Goal: Information Seeking & Learning: Find specific fact

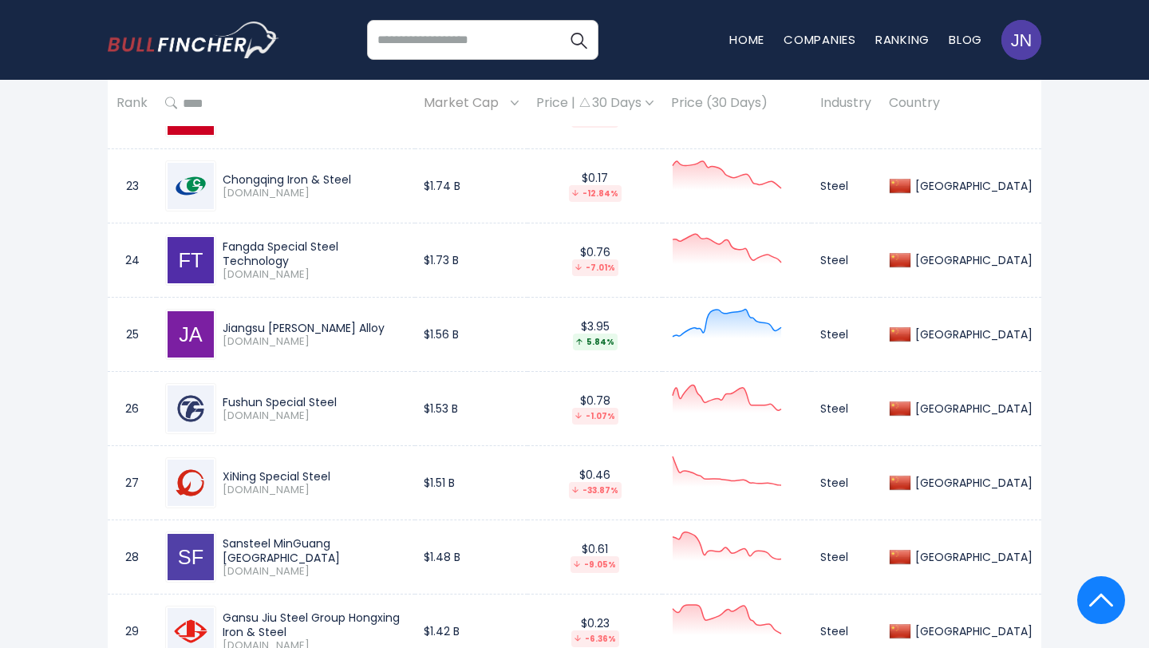
click at [223, 321] on div "Jiangsu [PERSON_NAME] Alloy" at bounding box center [314, 328] width 183 height 14
click at [345, 395] on div "Fushun Special Steel" at bounding box center [314, 402] width 183 height 14
copy div "Fushun Special Steel"
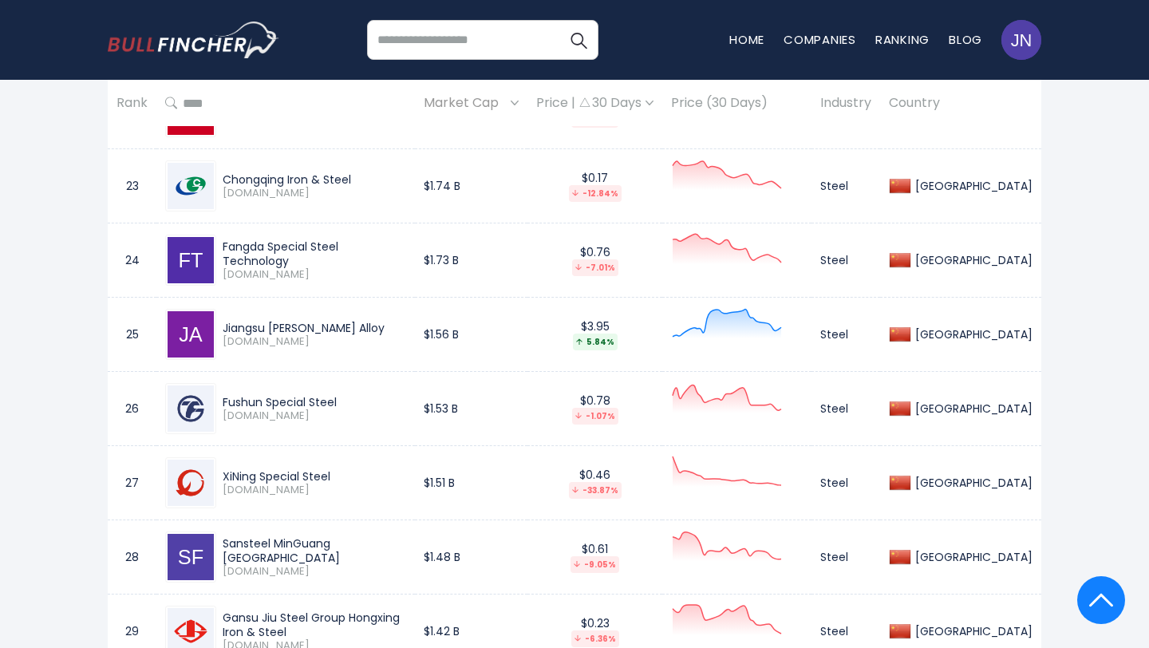
click at [342, 469] on div "XiNing Special Steel" at bounding box center [314, 476] width 183 height 14
copy div "XiNing Special Steel"
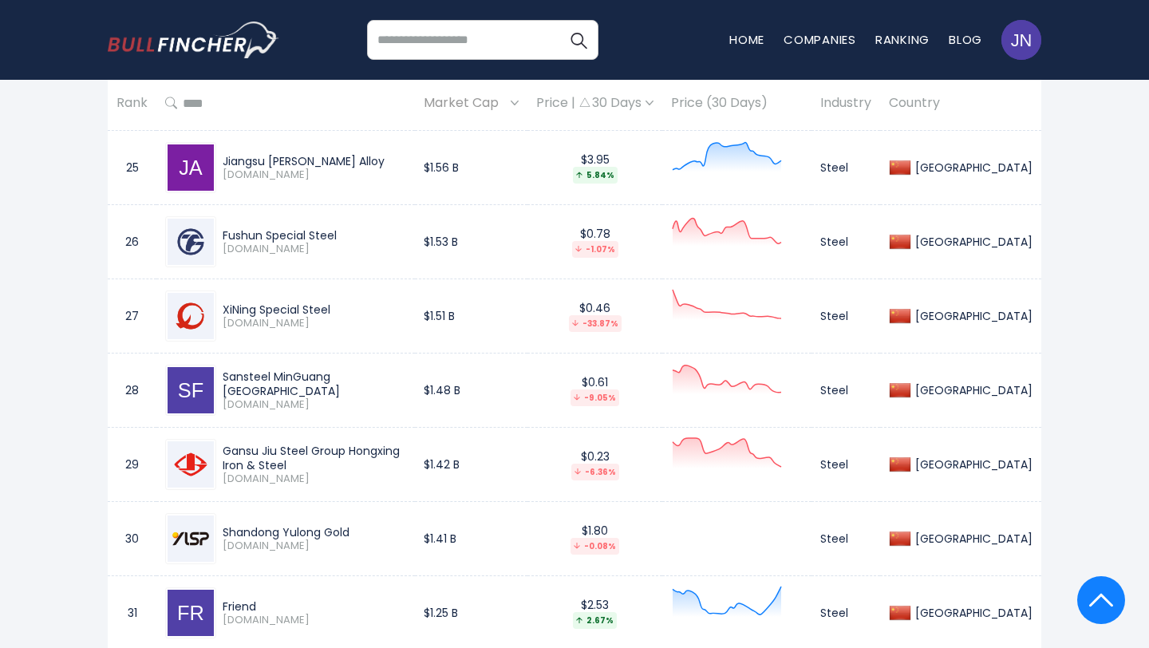
scroll to position [2587, 0]
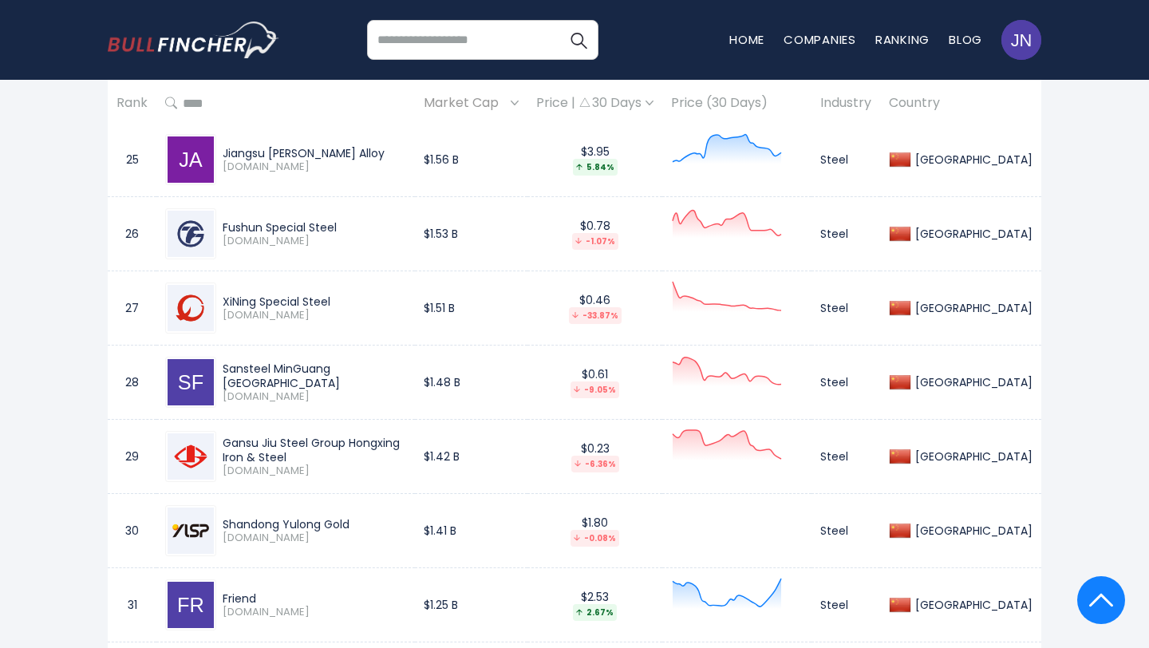
click at [384, 361] on div "Sansteel MinGuang [GEOGRAPHIC_DATA]" at bounding box center [314, 375] width 183 height 29
copy div "Sansteel MinGuang [GEOGRAPHIC_DATA]"
click at [406, 435] on div "Gansu Jiu Steel Group Hongxing Iron & Steel" at bounding box center [314, 449] width 183 height 29
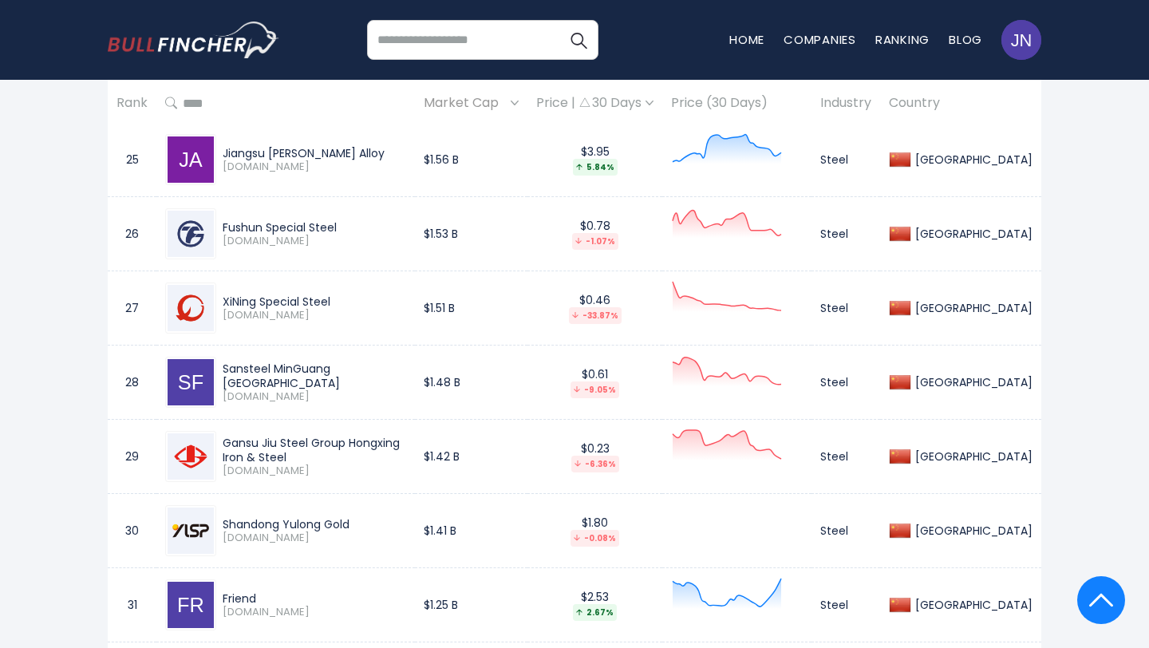
click at [406, 435] on div "Gansu Jiu Steel Group Hongxing Iron & Steel" at bounding box center [314, 449] width 183 height 29
copy div "Gansu Jiu Steel Group Hongxing Iron & Steel"
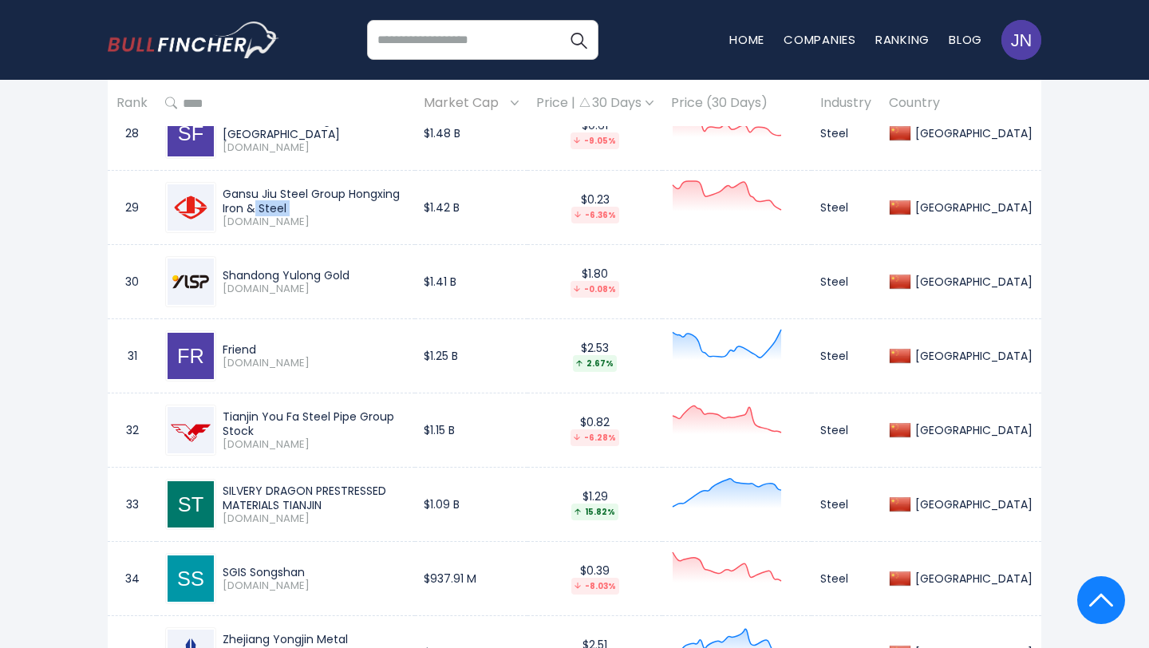
scroll to position [2855, 0]
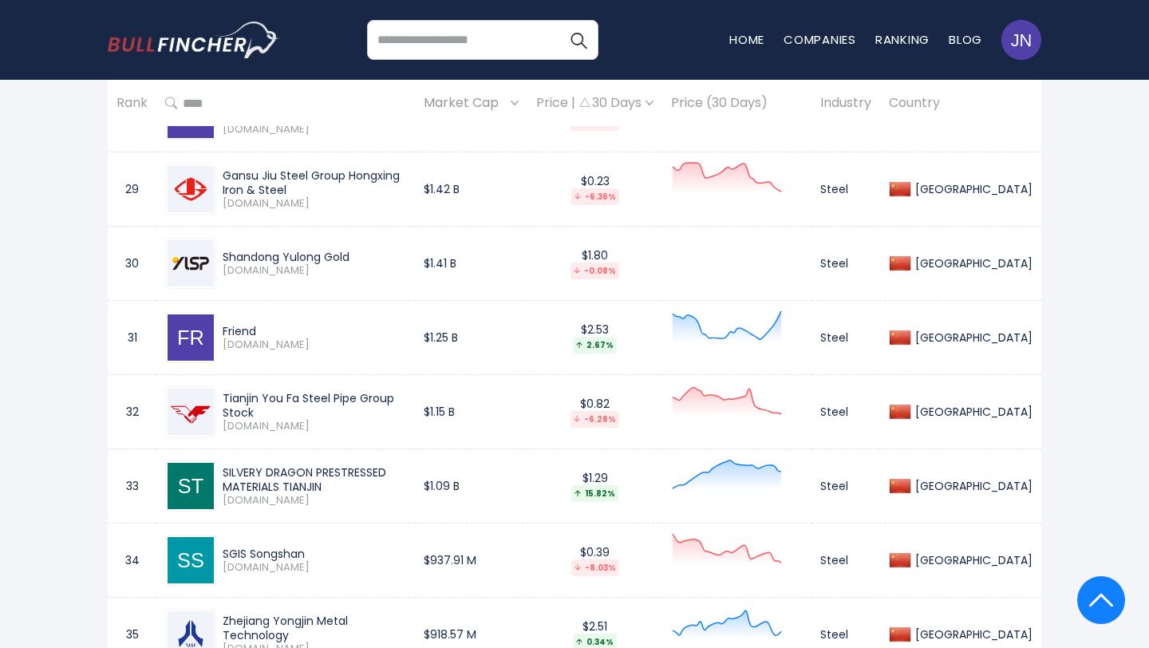
click at [361, 250] on div "Shandong Yulong Gold" at bounding box center [314, 257] width 183 height 14
copy div "Shandong Yulong Gold"
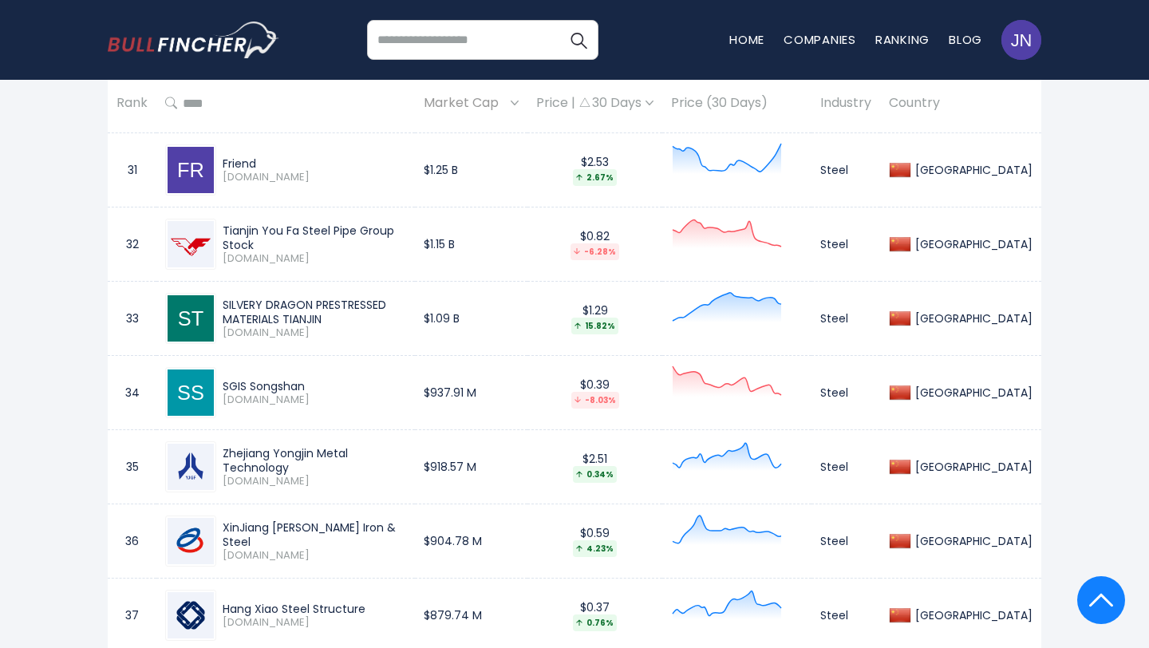
scroll to position [3027, 0]
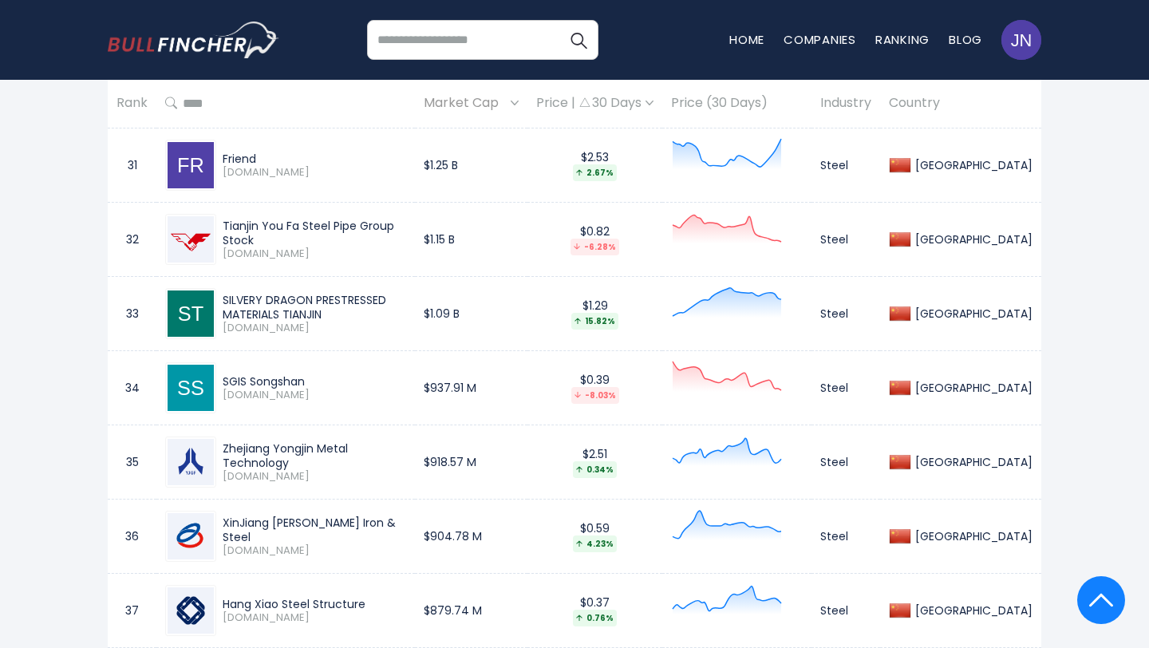
click at [406, 219] on div "Tianjin You Fa Steel Pipe Group Stock" at bounding box center [314, 233] width 183 height 29
copy div "Tianjin You Fa Steel Pipe Group Stock"
drag, startPoint x: 226, startPoint y: 282, endPoint x: 278, endPoint y: 291, distance: 53.5
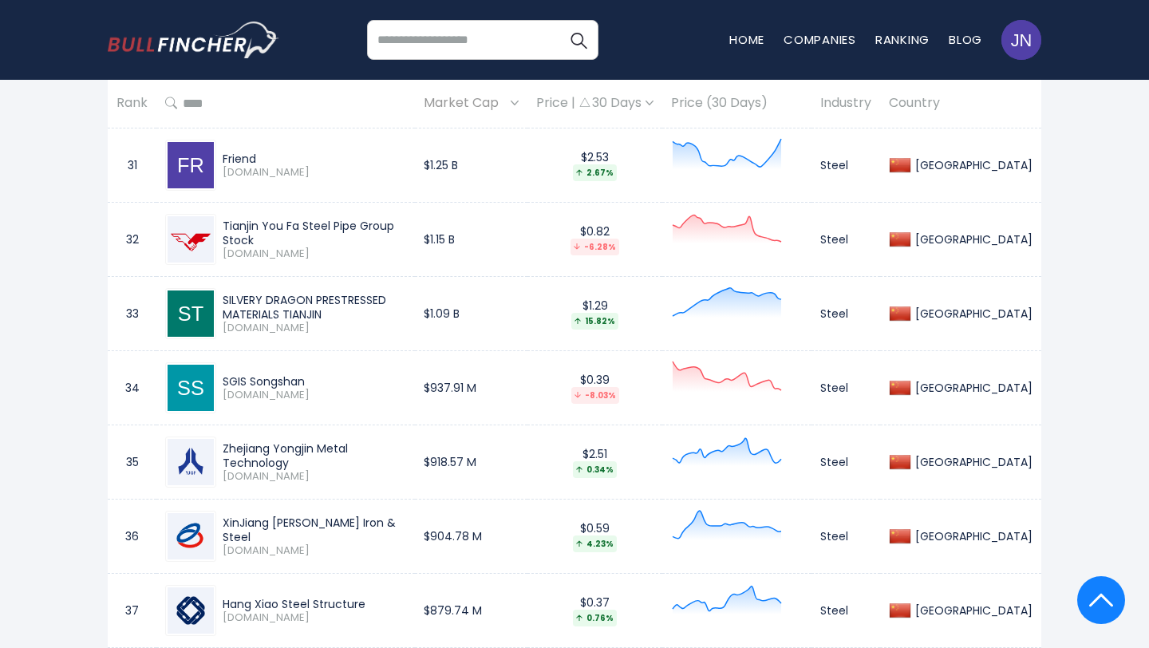
click at [278, 293] on div "SILVERY DRAGON PRESTRESSED MATERIALS TIANJIN" at bounding box center [314, 307] width 183 height 29
drag, startPoint x: 223, startPoint y: 285, endPoint x: 272, endPoint y: 300, distance: 51.7
click at [272, 301] on div "SILVERY DRAGON PRESTRESSED MATERIALS TIANJIN" at bounding box center [314, 307] width 183 height 29
copy div "SILVERY DRAGON PRESTRESSED MATERIALS TIANJIN"
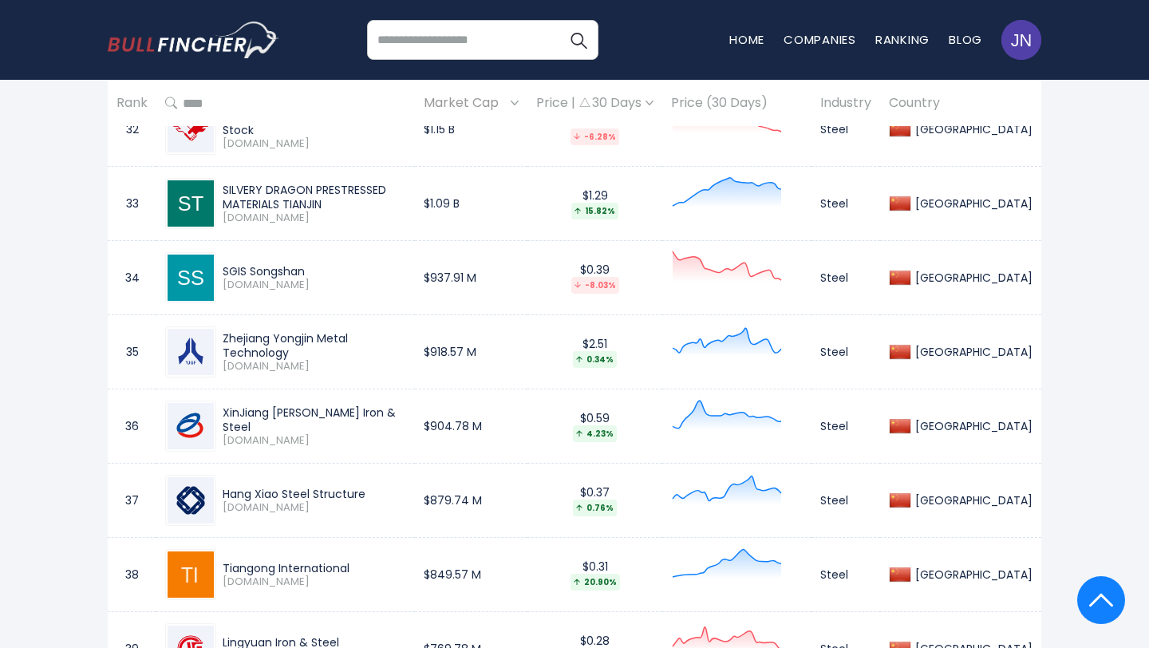
scroll to position [3111, 0]
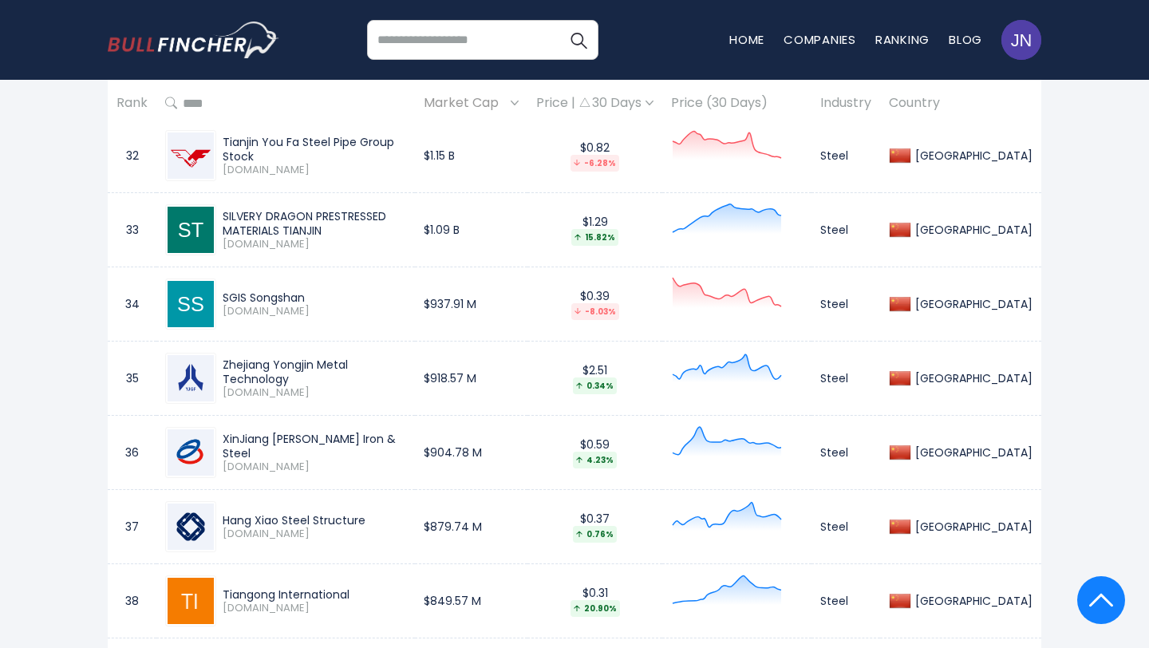
drag, startPoint x: 221, startPoint y: 272, endPoint x: 344, endPoint y: 279, distance: 123.0
click at [344, 279] on div "SGIS Songshan [DOMAIN_NAME]" at bounding box center [285, 303] width 241 height 51
copy div "SGIS Songshan"
click at [406, 357] on div "Zhejiang Yongjin Metal Technology" at bounding box center [314, 371] width 183 height 29
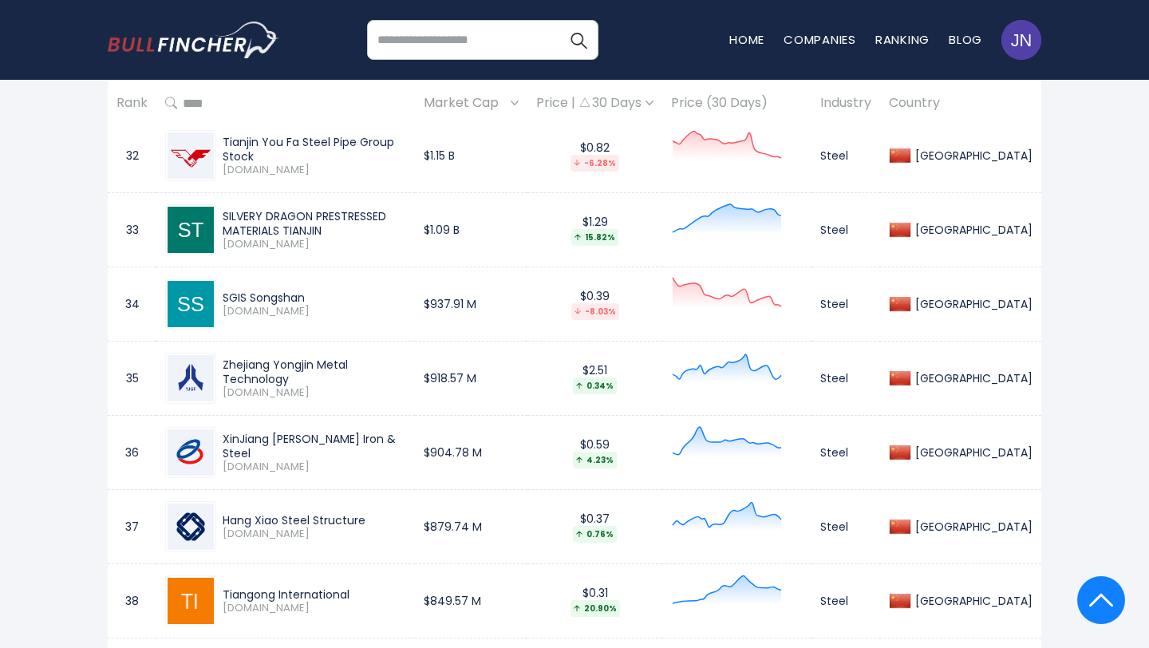
click at [406, 357] on div "Zhejiang Yongjin Metal Technology" at bounding box center [314, 371] width 183 height 29
copy div "Zhejiang Yongjin Metal Technology"
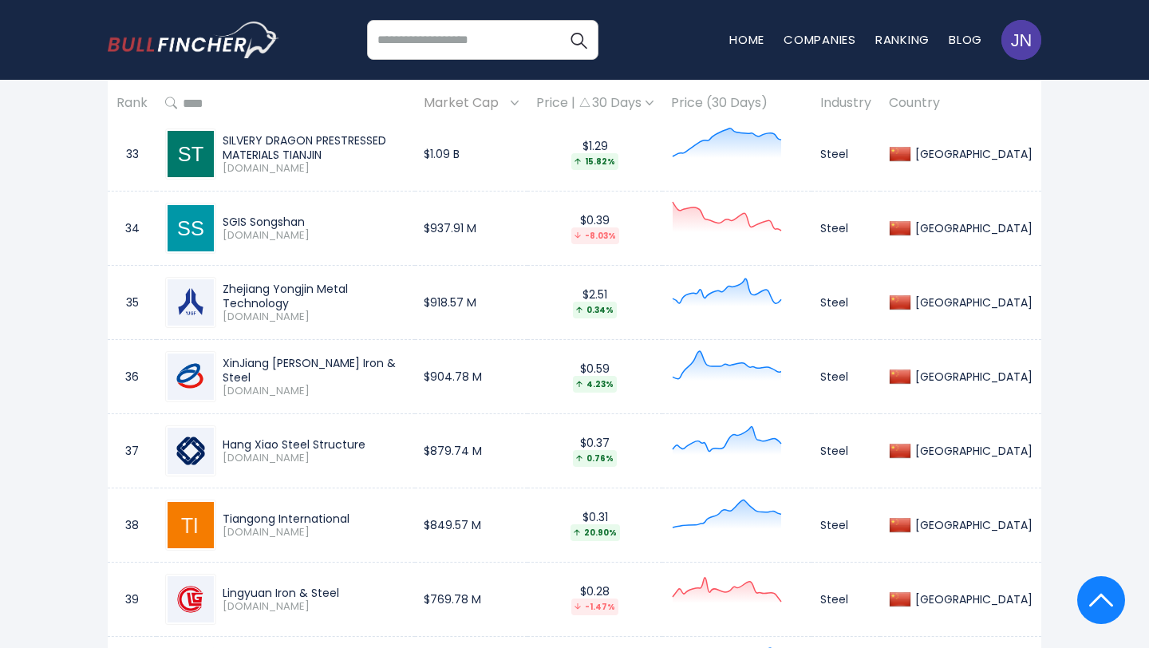
scroll to position [3224, 0]
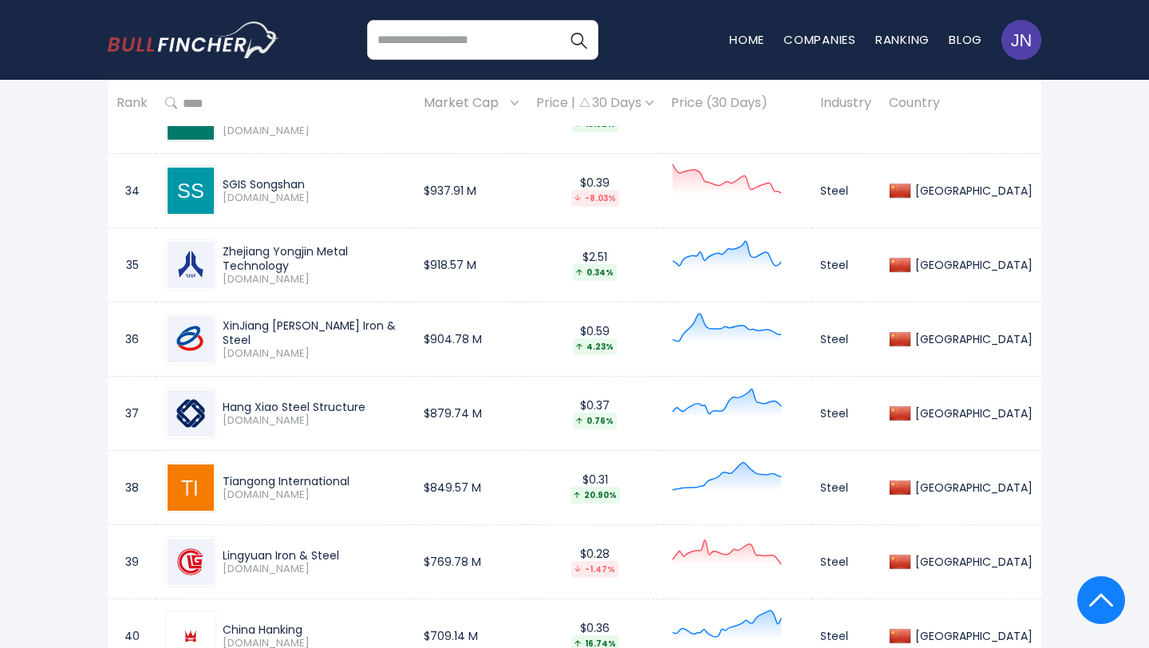
click at [380, 318] on div "XinJiang [PERSON_NAME] Iron & Steel" at bounding box center [314, 332] width 183 height 29
copy div "XinJiang [PERSON_NAME] Iron & Steel"
click at [366, 400] on div "Hang Xiao Steel Structure" at bounding box center [314, 407] width 183 height 14
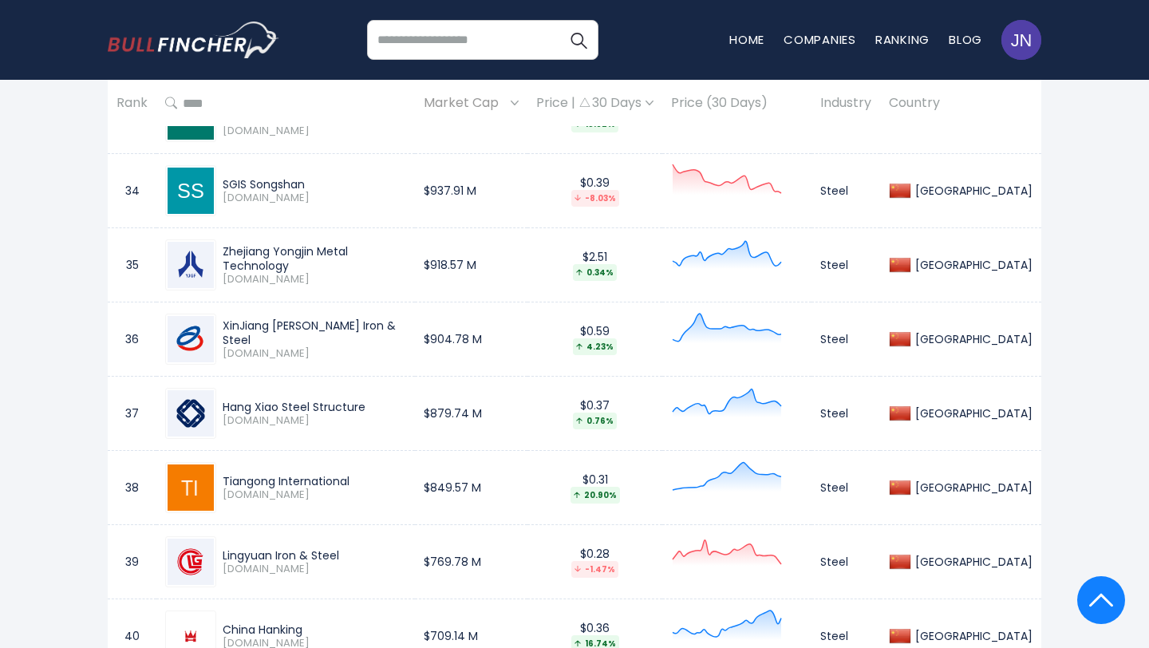
click at [366, 400] on div "Hang Xiao Steel Structure" at bounding box center [314, 407] width 183 height 14
click at [362, 474] on div "Tiangong International" at bounding box center [314, 481] width 183 height 14
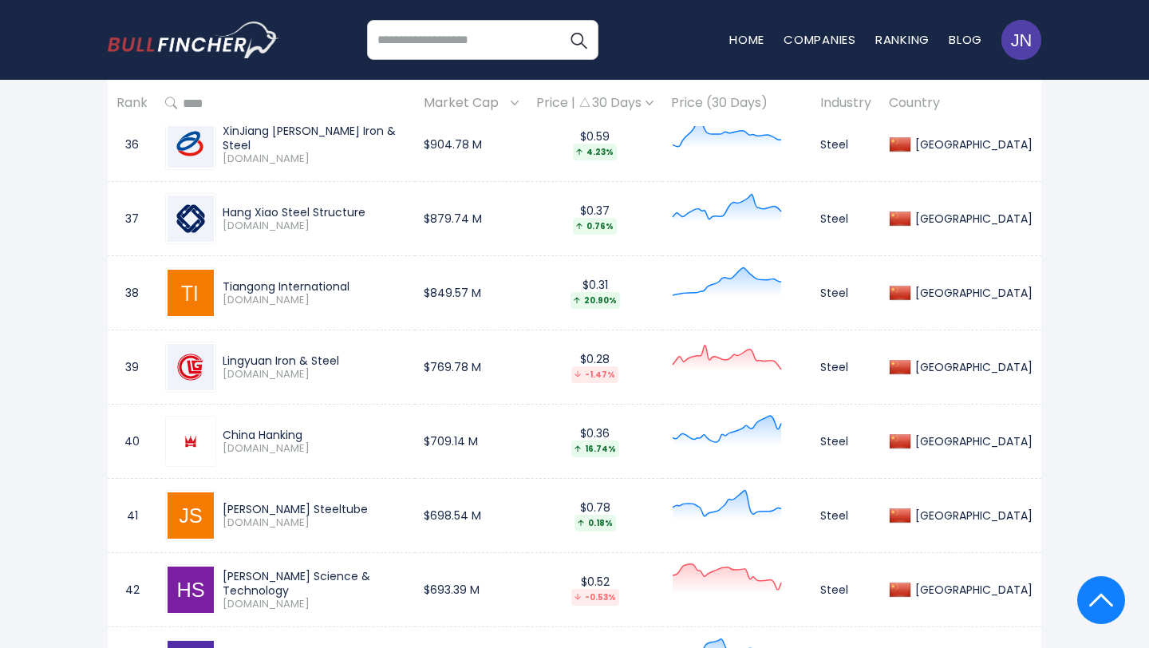
scroll to position [3422, 0]
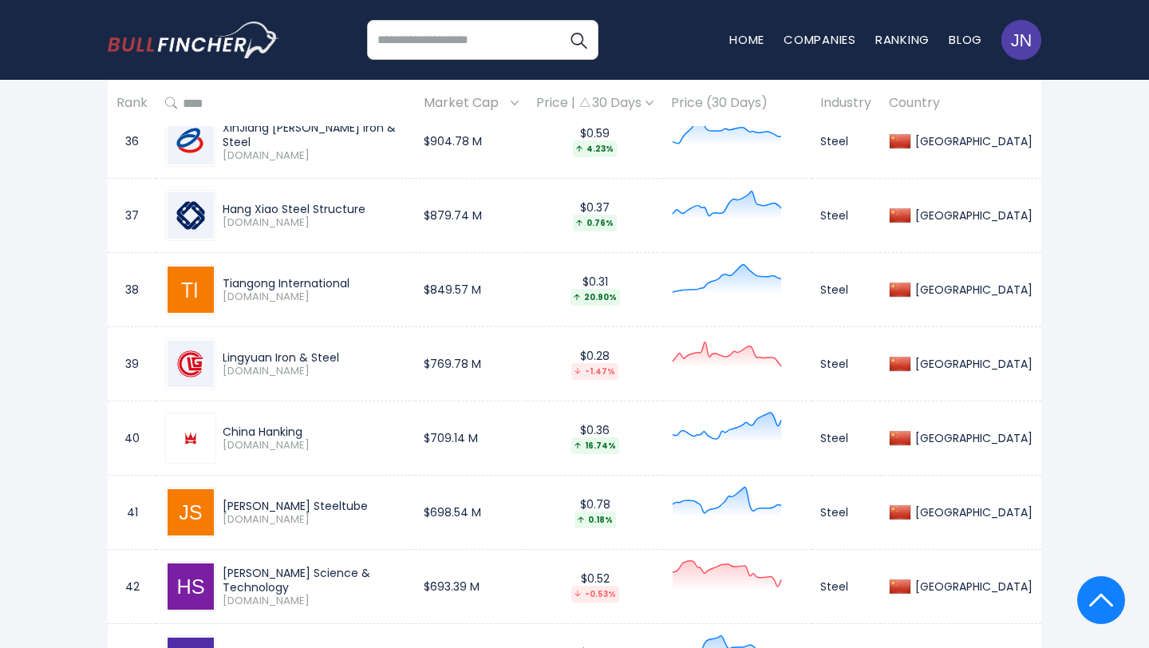
drag, startPoint x: 365, startPoint y: 335, endPoint x: 237, endPoint y: 342, distance: 128.6
click at [237, 350] on div "Lingyuan Iron & Steel" at bounding box center [314, 357] width 183 height 14
click at [395, 374] on td "Lingyuan Iron & Steel [DOMAIN_NAME]" at bounding box center [285, 364] width 258 height 74
click at [343, 350] on div "Lingyuan Iron & Steel" at bounding box center [314, 357] width 183 height 14
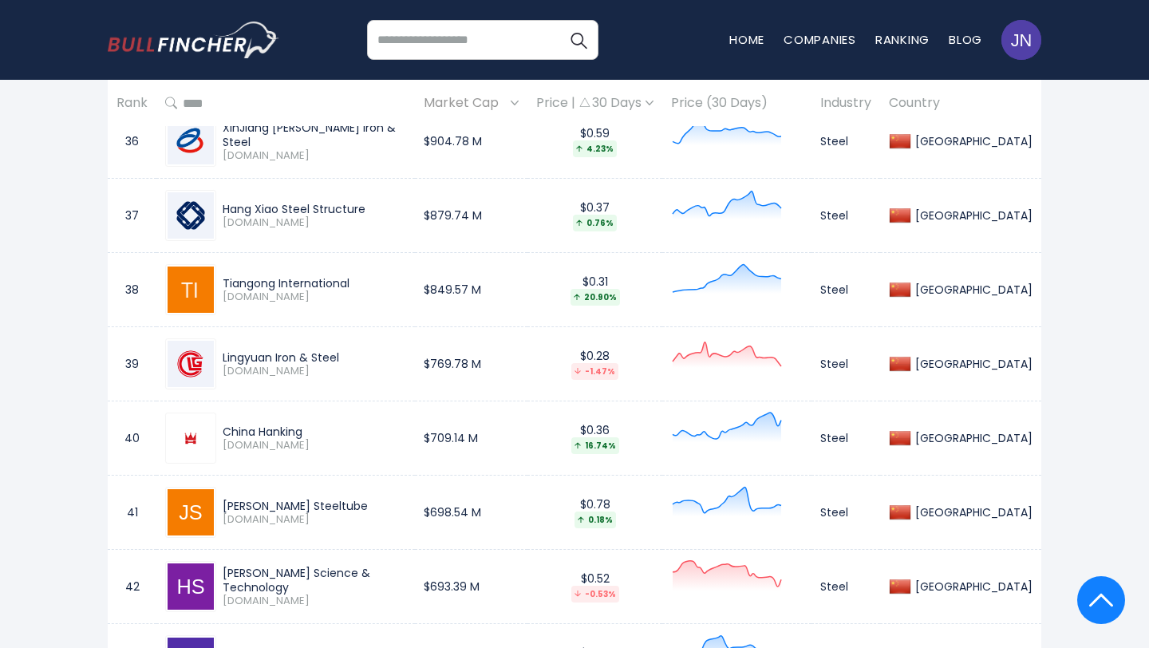
click at [343, 350] on div "Lingyuan Iron & Steel" at bounding box center [314, 357] width 183 height 14
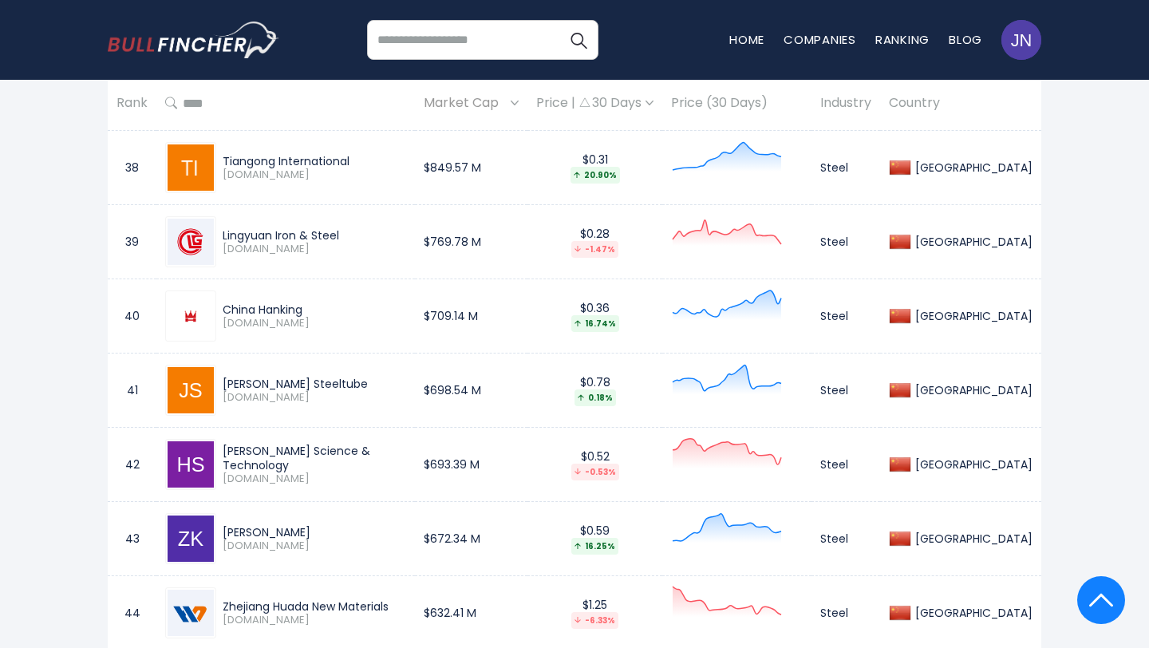
scroll to position [3558, 0]
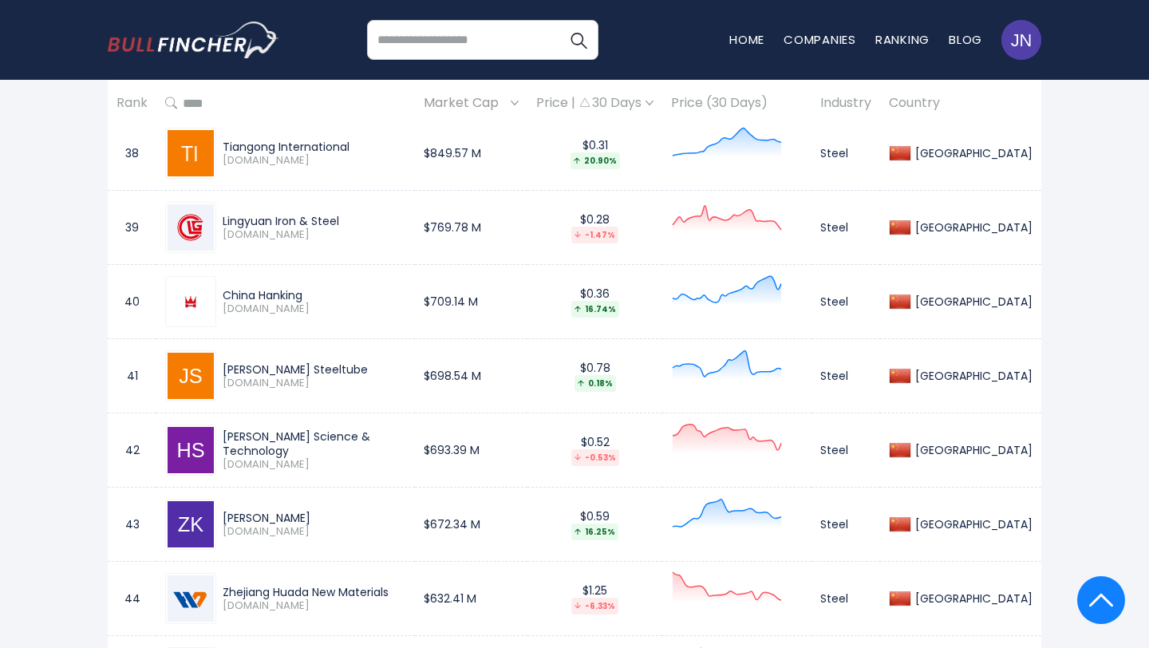
click at [384, 362] on div "[PERSON_NAME] Steeltube" at bounding box center [314, 369] width 183 height 14
click at [406, 429] on div "[PERSON_NAME] Science & Technology" at bounding box center [314, 443] width 183 height 29
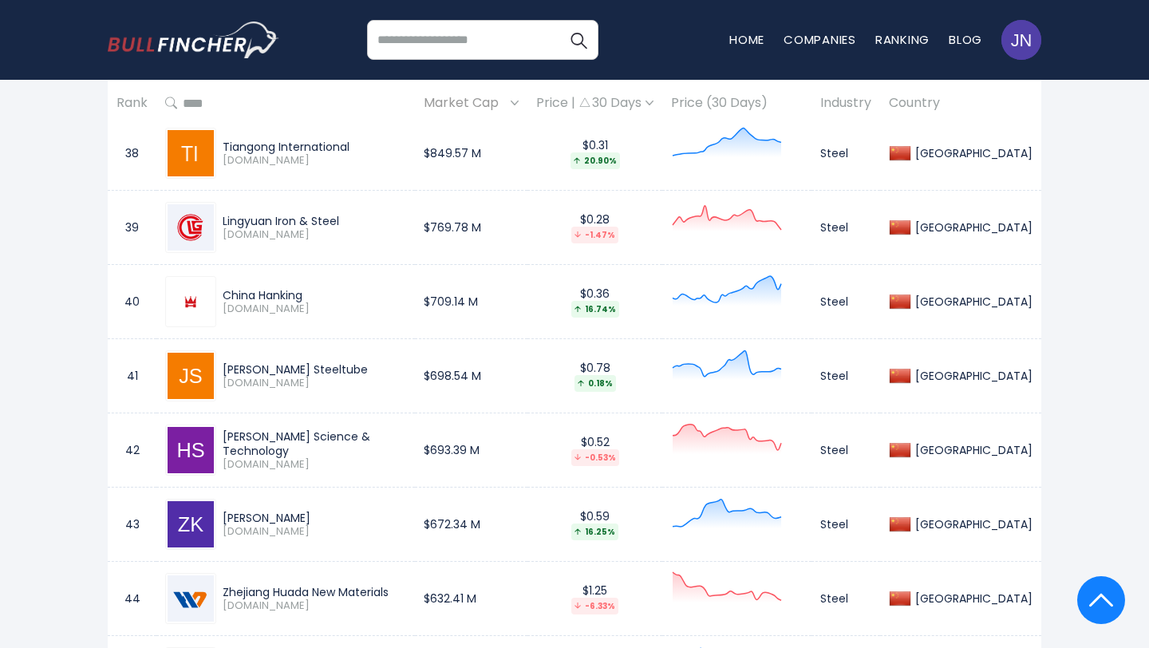
click at [406, 429] on div "[PERSON_NAME] Science & Technology" at bounding box center [314, 443] width 183 height 29
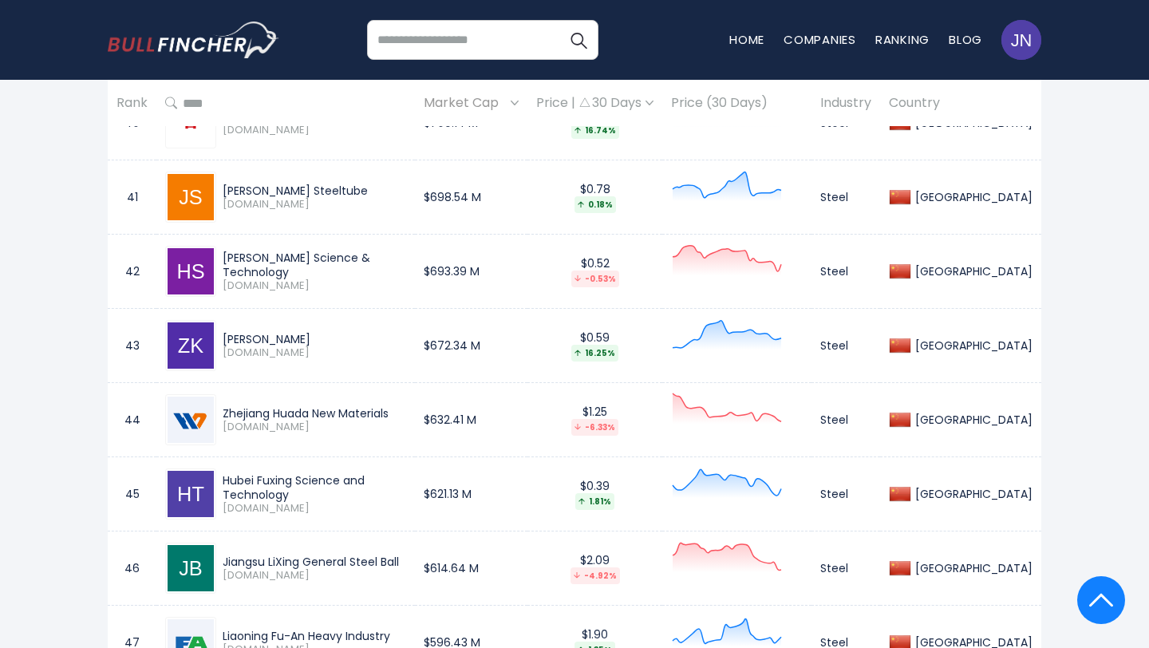
scroll to position [3767, 0]
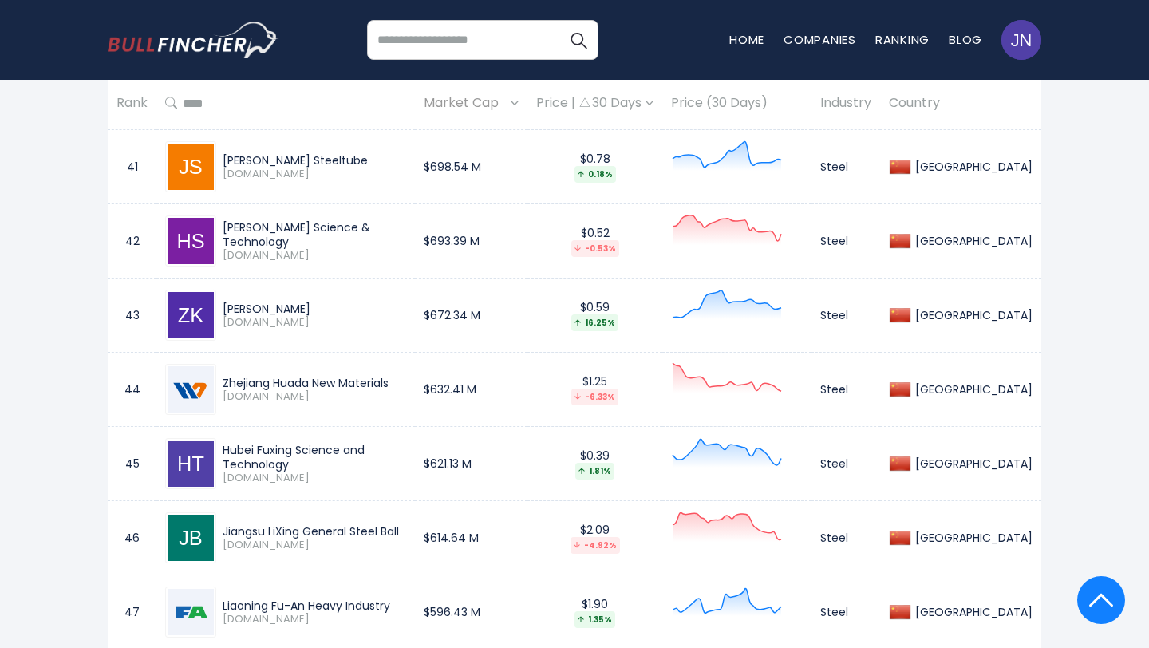
drag, startPoint x: 356, startPoint y: 297, endPoint x: 218, endPoint y: 289, distance: 138.2
click at [218, 301] on div "[PERSON_NAME] [DOMAIN_NAME]" at bounding box center [311, 315] width 190 height 28
click at [392, 376] on div "Zhejiang Huada New Materials" at bounding box center [314, 383] width 183 height 14
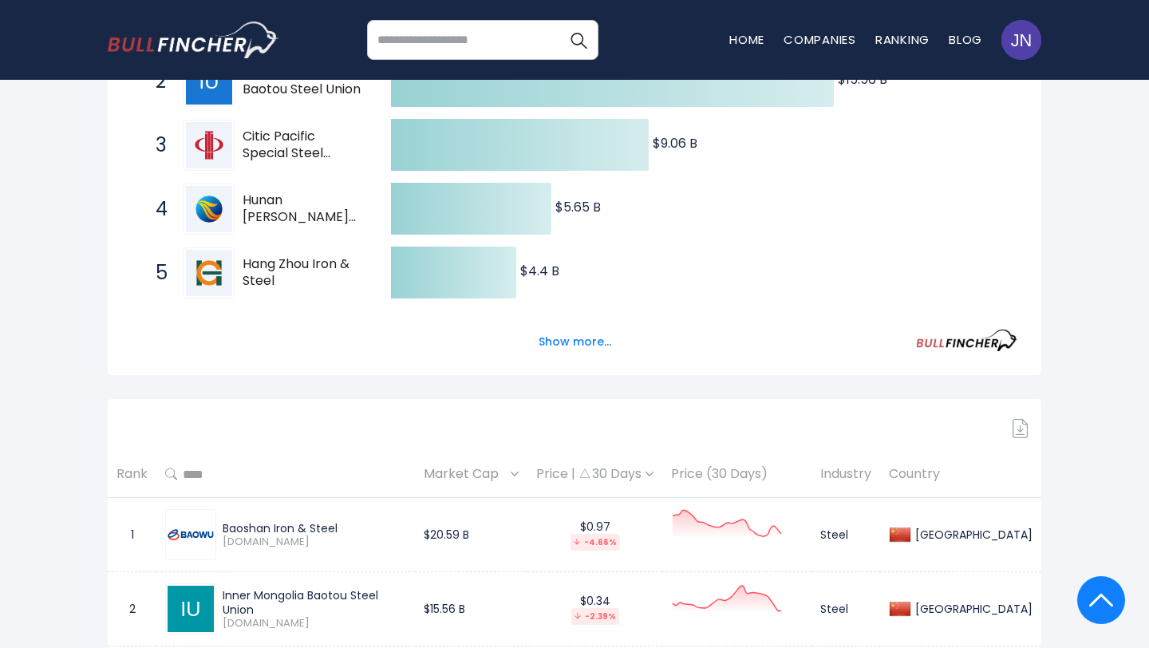
scroll to position [0, 0]
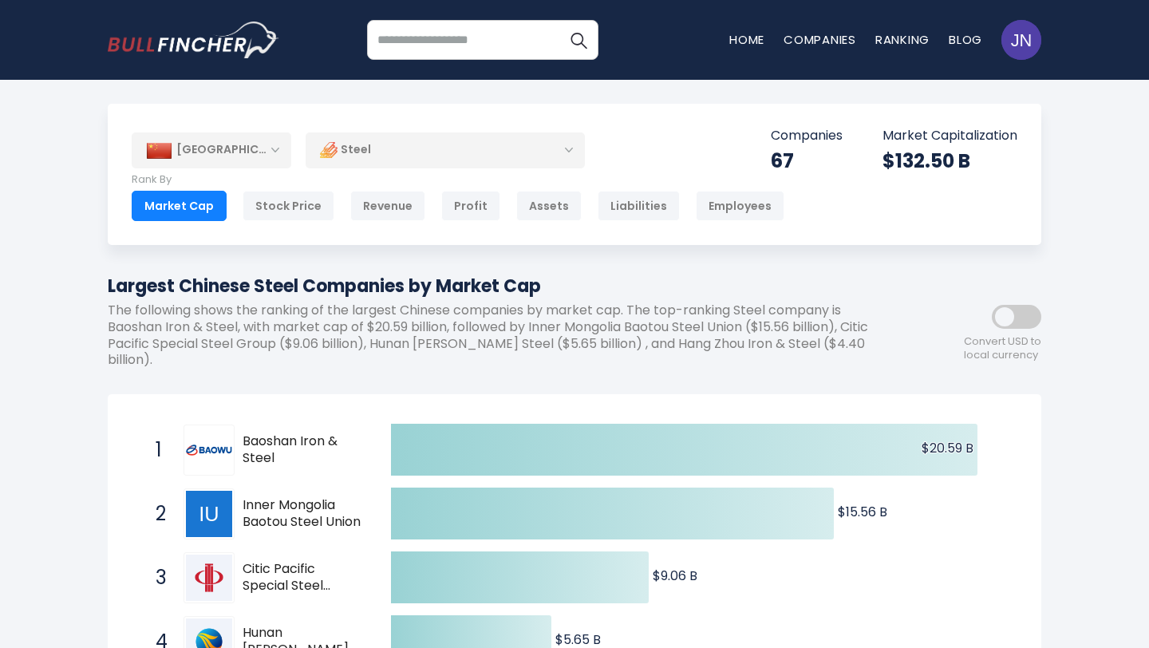
click at [380, 136] on div "Steel" at bounding box center [444, 150] width 279 height 37
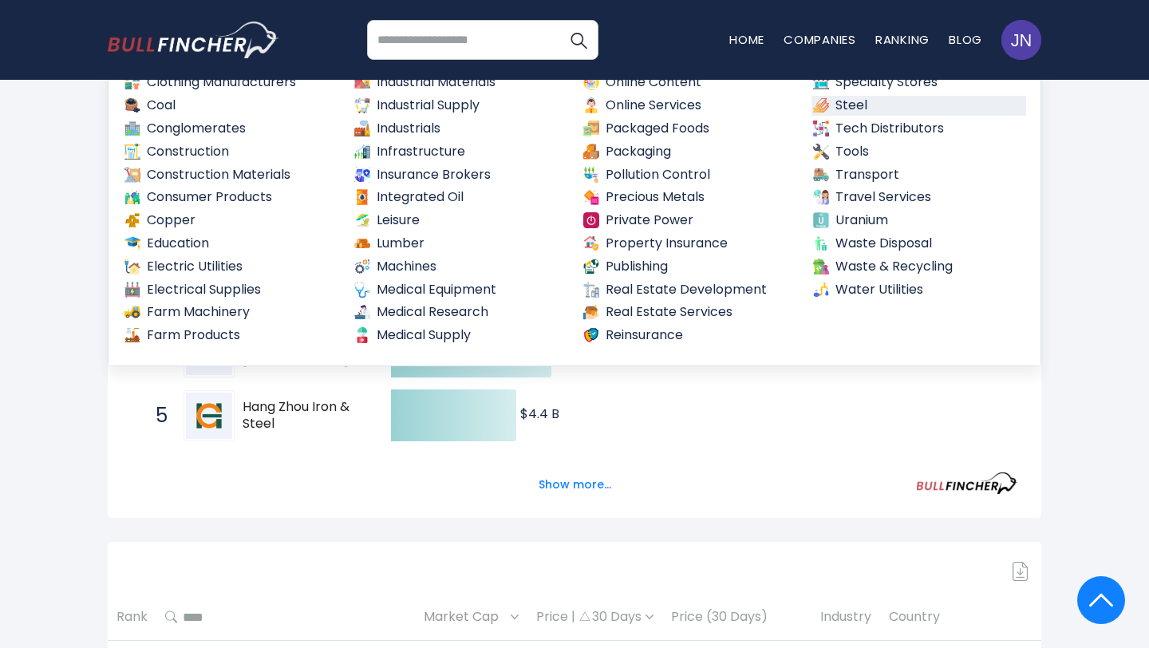
scroll to position [287, 0]
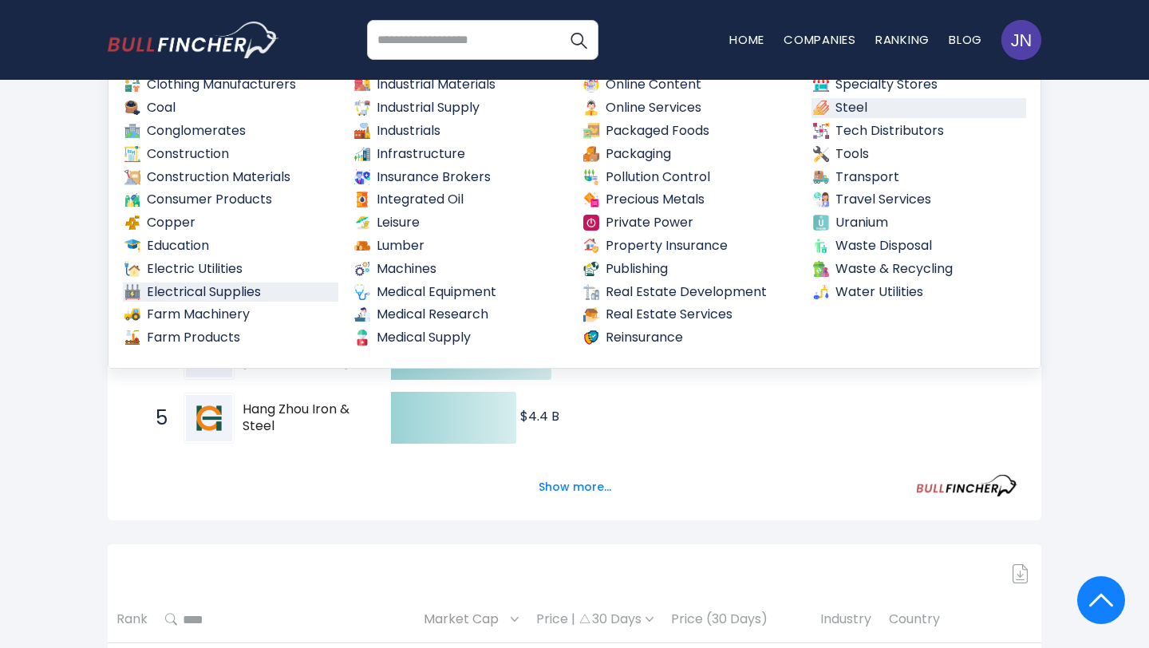
click at [217, 294] on link "Electrical Supplies" at bounding box center [230, 292] width 215 height 20
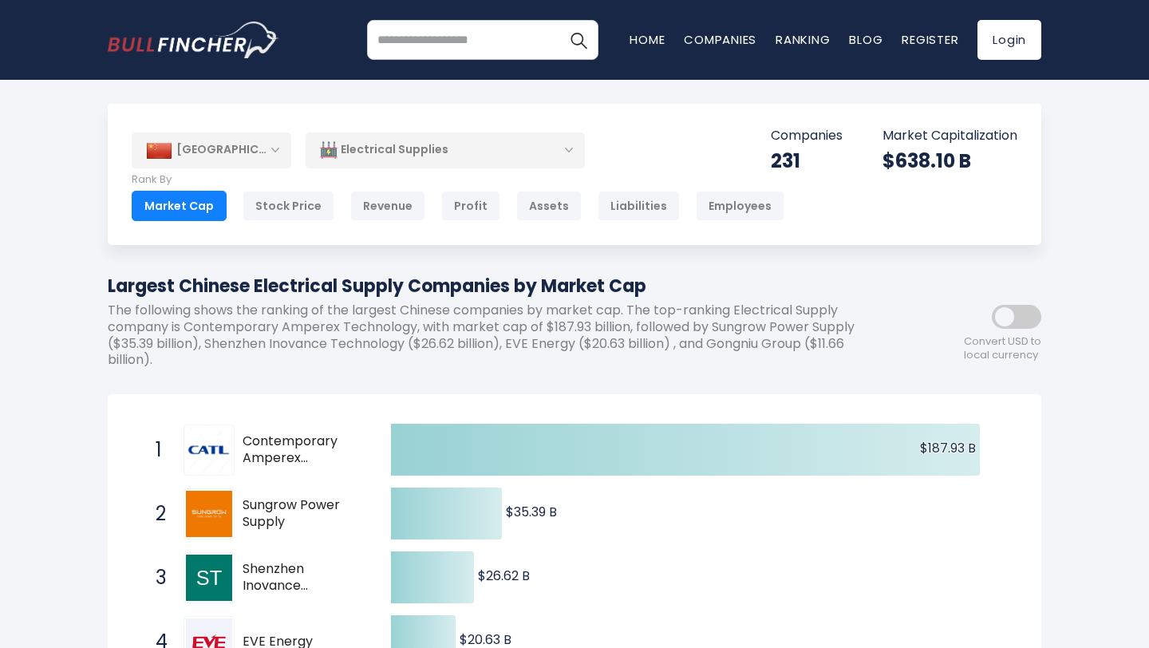
drag, startPoint x: 244, startPoint y: 437, endPoint x: 320, endPoint y: 467, distance: 81.6
click at [320, 468] on div "1 Contemporary Amperex Technology 300750.SZ" at bounding box center [255, 449] width 215 height 51
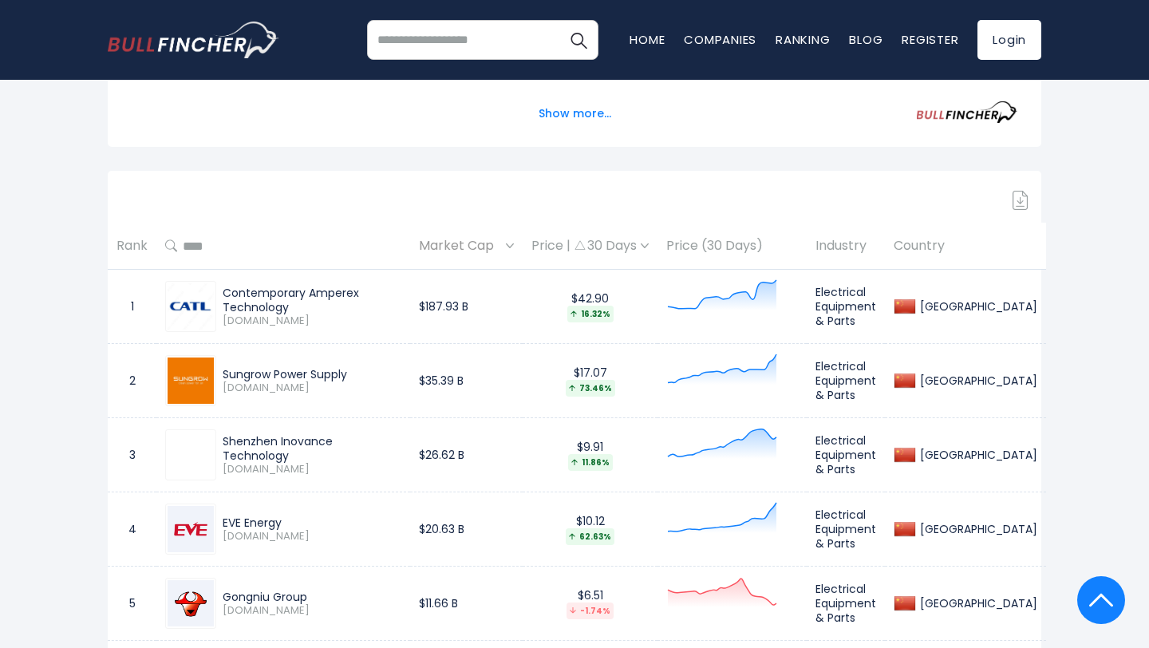
scroll to position [639, 0]
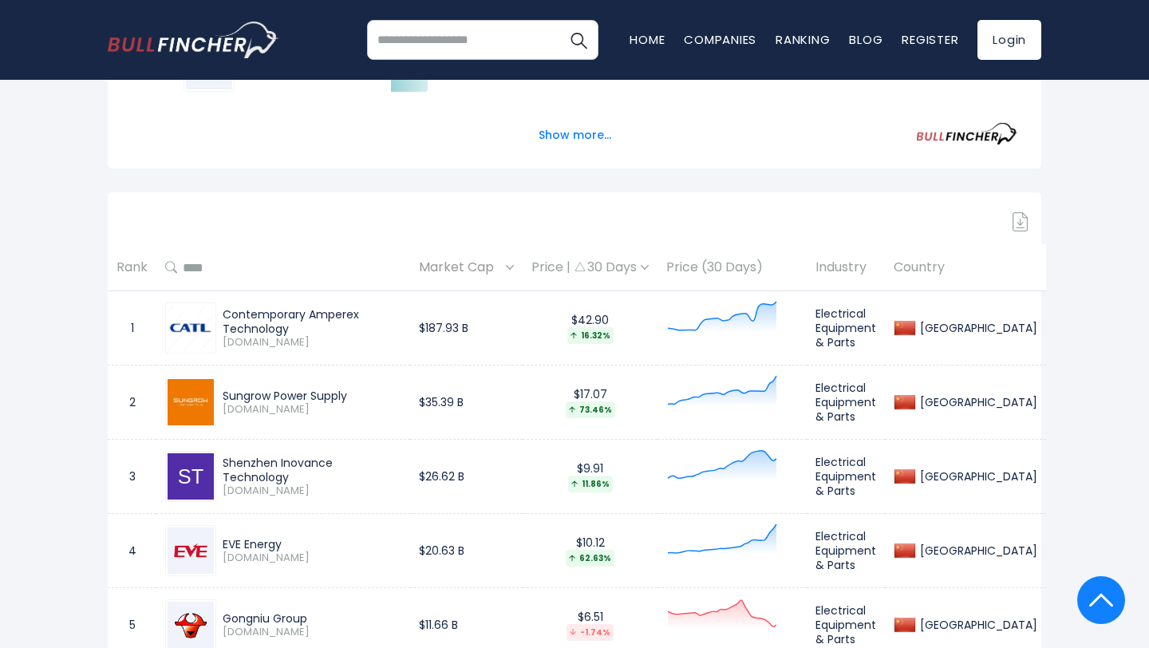
click at [401, 321] on div "Contemporary Amperex Technology" at bounding box center [312, 321] width 179 height 29
copy div "Contemporary Amperex Technology"
click at [355, 392] on div "Sungrow Power Supply" at bounding box center [312, 395] width 179 height 14
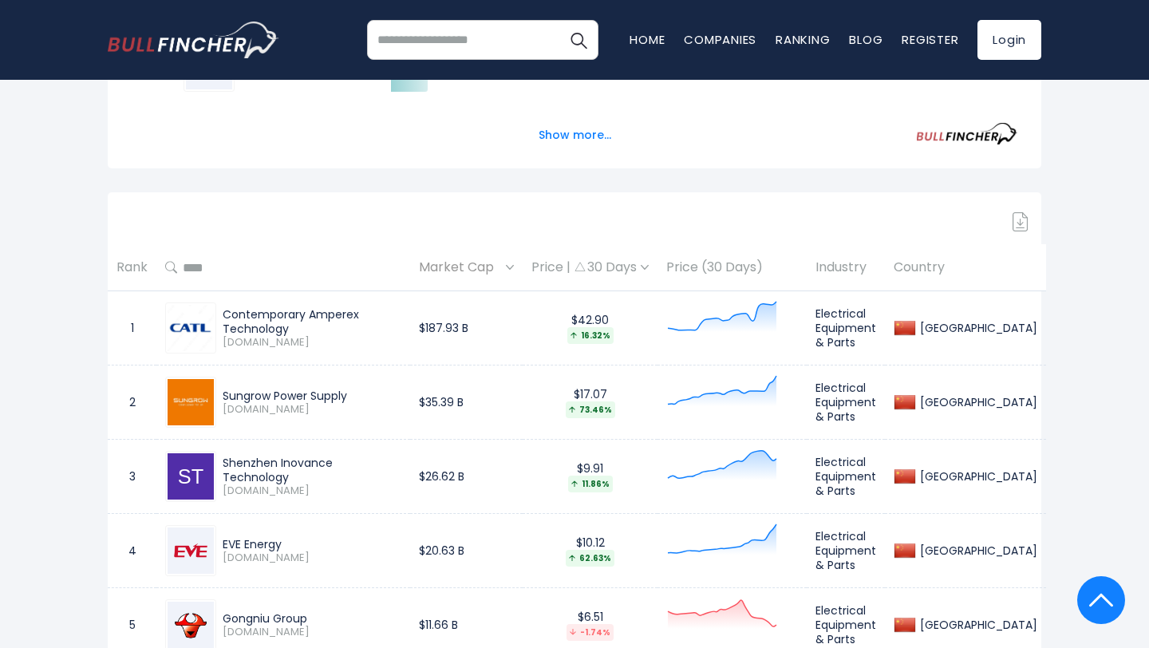
click at [355, 391] on div "Sungrow Power Supply" at bounding box center [312, 395] width 179 height 14
copy div "Sungrow Power Supply"
click at [400, 458] on div "Shenzhen Inovance Technology 300124.SZ" at bounding box center [283, 476] width 236 height 51
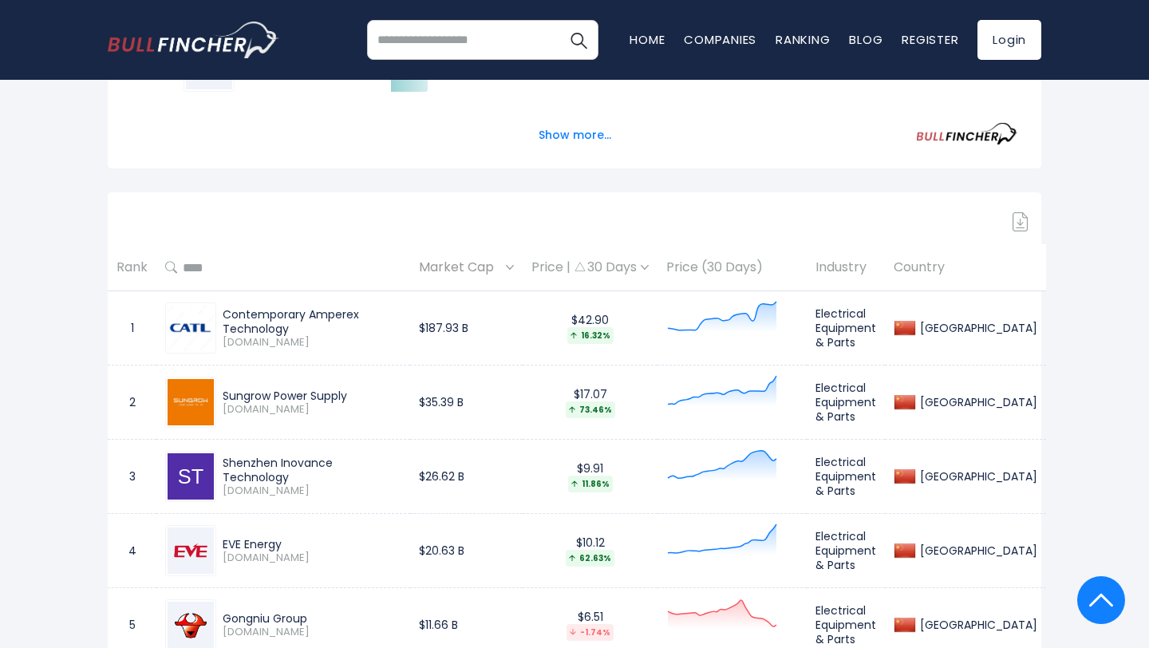
click at [400, 458] on div "Shenzhen Inovance Technology 300124.SZ" at bounding box center [283, 476] width 236 height 51
copy div "Shenzhen Inovance Technology"
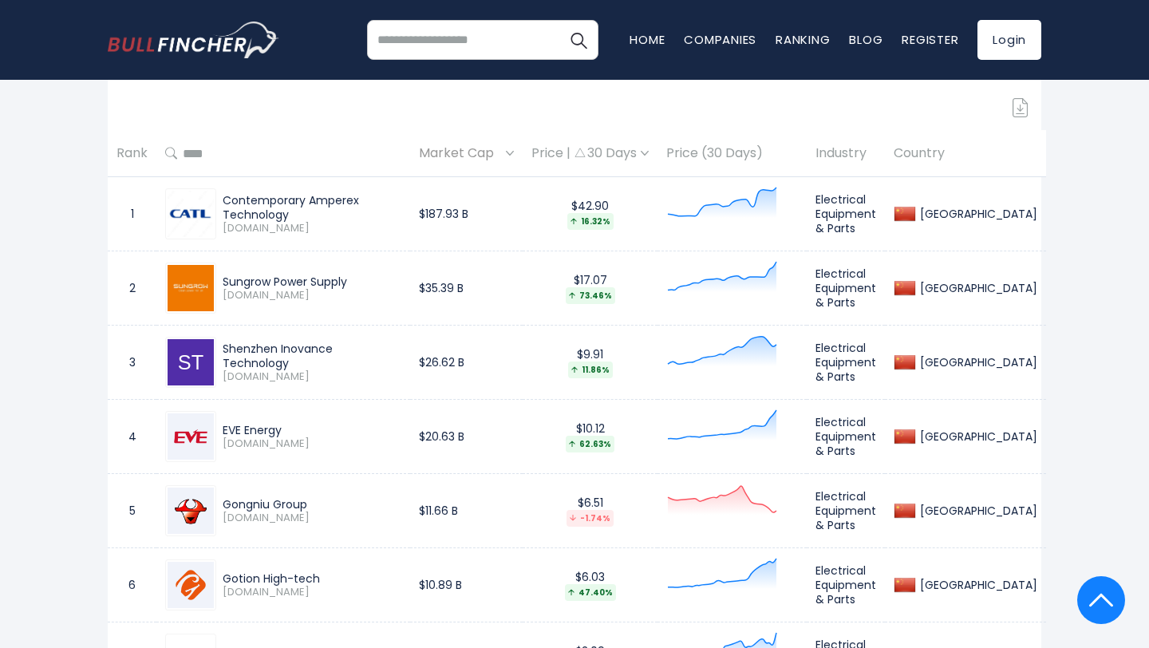
scroll to position [771, 0]
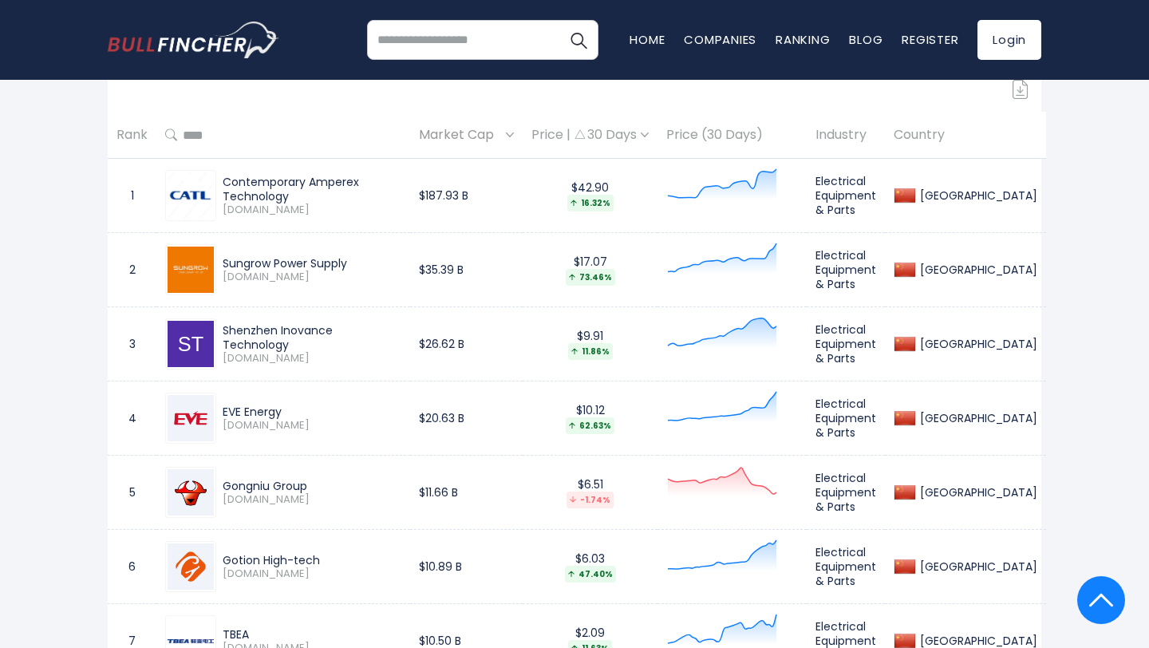
drag, startPoint x: 297, startPoint y: 416, endPoint x: 220, endPoint y: 413, distance: 76.6
click at [218, 410] on div "EVE Energy 300014.SZ" at bounding box center [308, 418] width 185 height 28
copy div "EVE Energy"
